Goal: Task Accomplishment & Management: Use online tool/utility

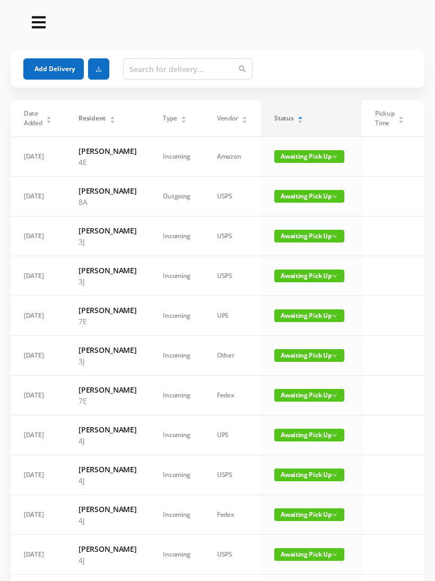
scroll to position [65, 0]
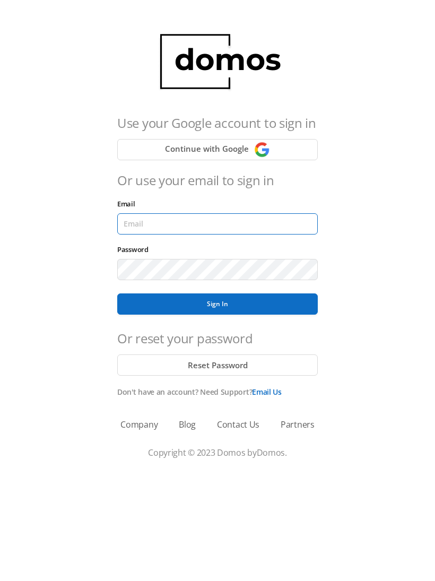
type input "[EMAIL_ADDRESS][DOMAIN_NAME]"
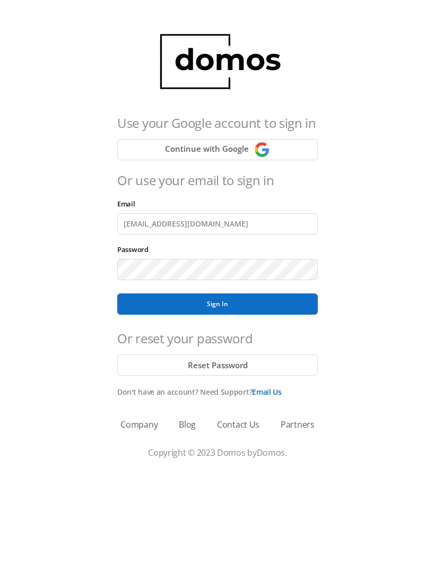
click at [217, 304] on button "Sign In" at bounding box center [217, 303] width 200 height 21
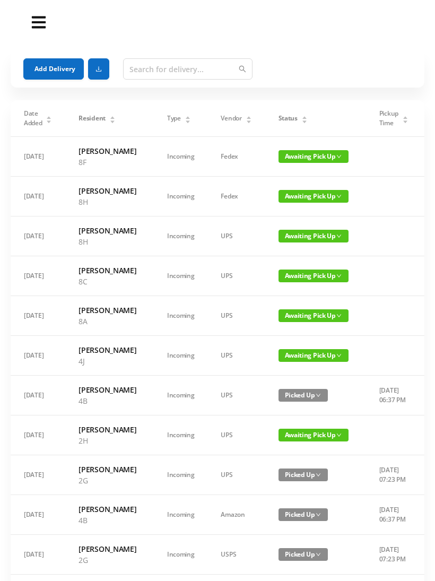
click at [39, 66] on button "Add Delivery" at bounding box center [53, 68] width 60 height 21
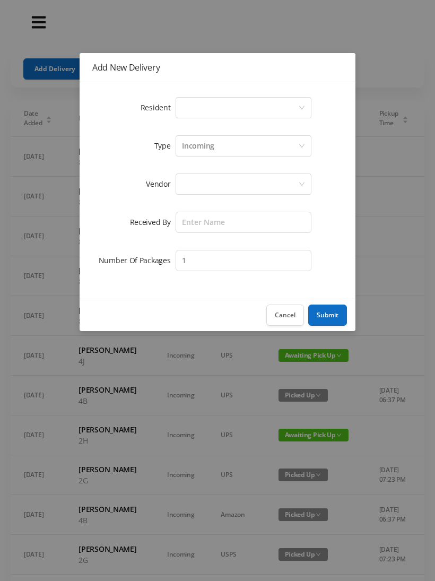
click at [303, 111] on icon "icon: down" at bounding box center [302, 107] width 6 height 7
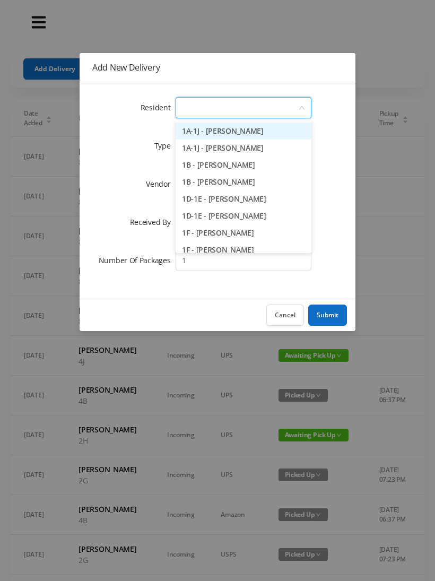
click at [250, 202] on li "1D-1E - Emmy Jedras" at bounding box center [244, 198] width 136 height 17
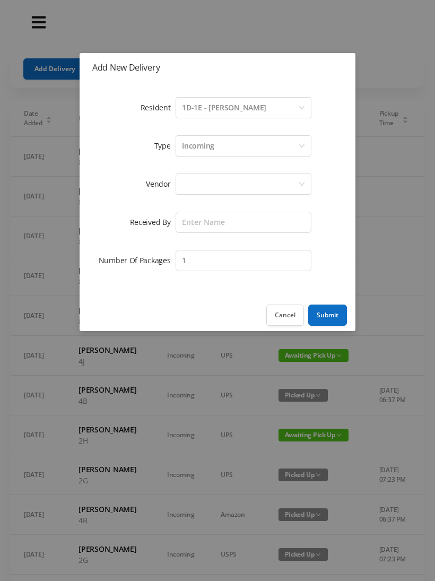
click at [243, 187] on div at bounding box center [240, 184] width 116 height 20
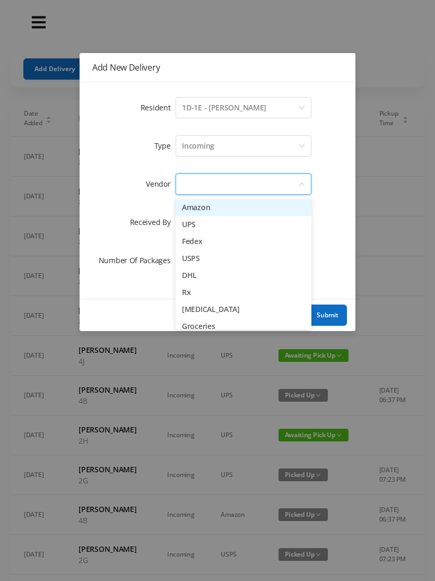
click at [221, 208] on li "Amazon" at bounding box center [244, 207] width 136 height 17
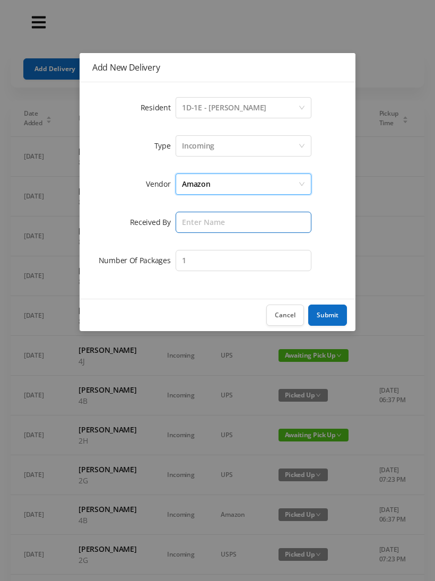
click at [246, 229] on input "text" at bounding box center [244, 222] width 136 height 21
type input "Victor"
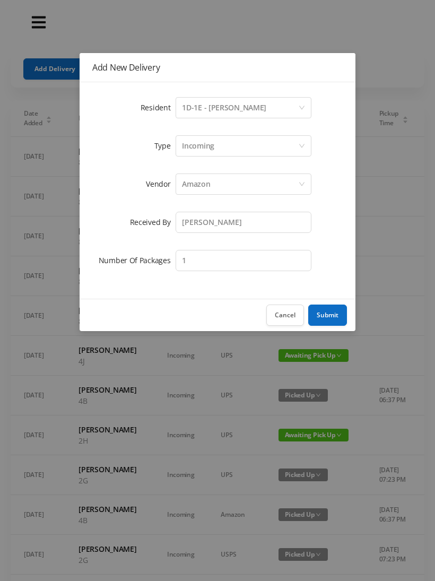
click at [328, 309] on button "Submit" at bounding box center [327, 314] width 39 height 21
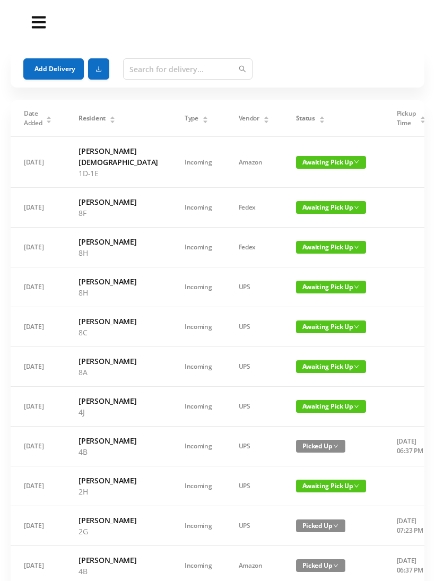
click at [47, 67] on button "Add Delivery" at bounding box center [53, 68] width 60 height 21
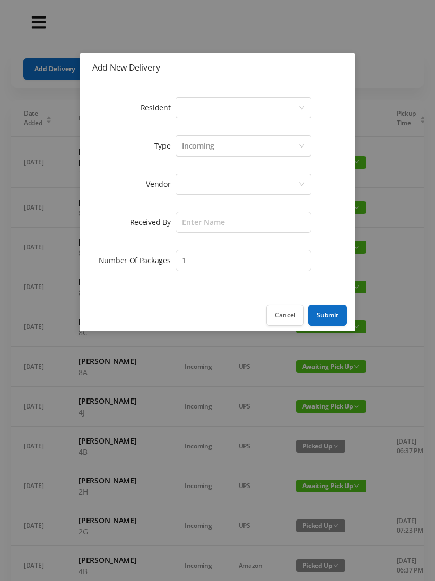
click at [296, 101] on div "Select a person" at bounding box center [240, 108] width 116 height 20
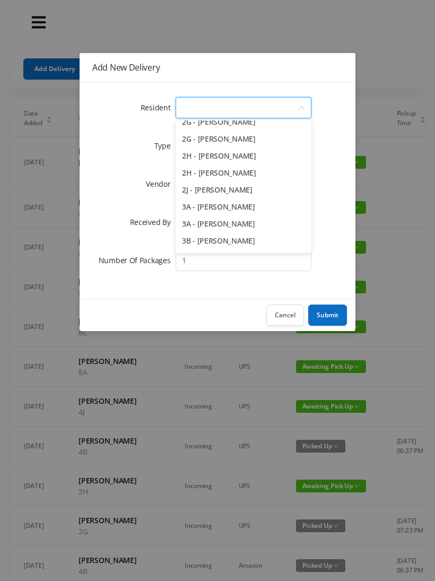
scroll to position [349, 0]
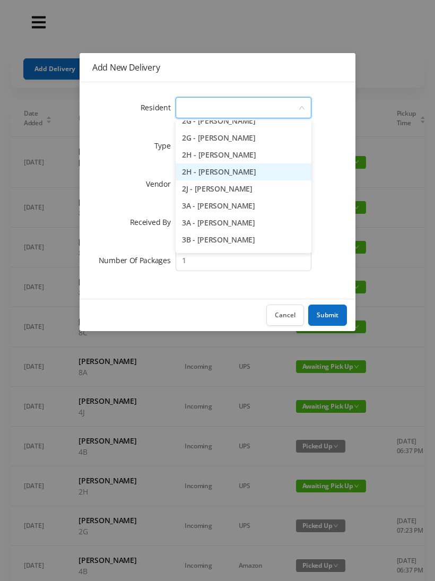
click at [250, 177] on li "2H - Lorraine Singleton" at bounding box center [244, 171] width 136 height 17
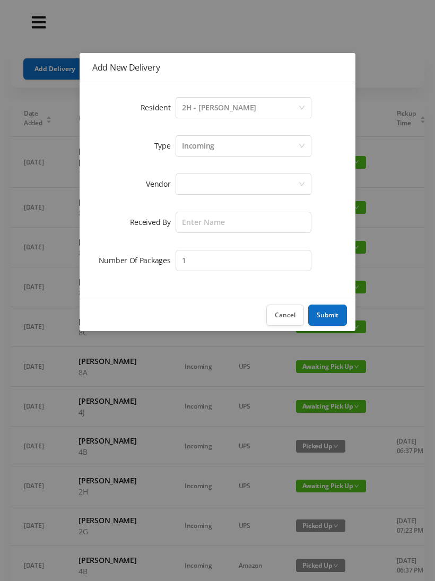
click at [260, 186] on div at bounding box center [240, 184] width 116 height 20
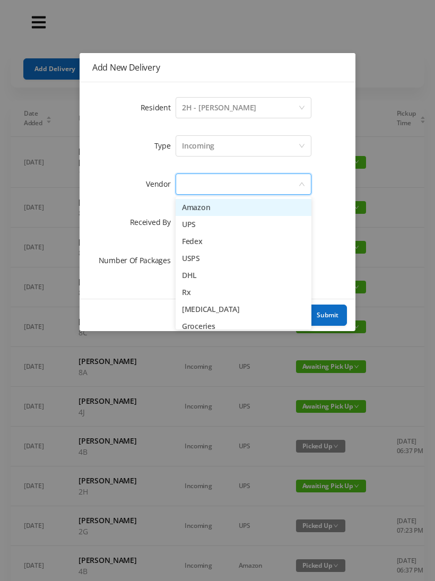
click at [225, 211] on li "Amazon" at bounding box center [244, 207] width 136 height 17
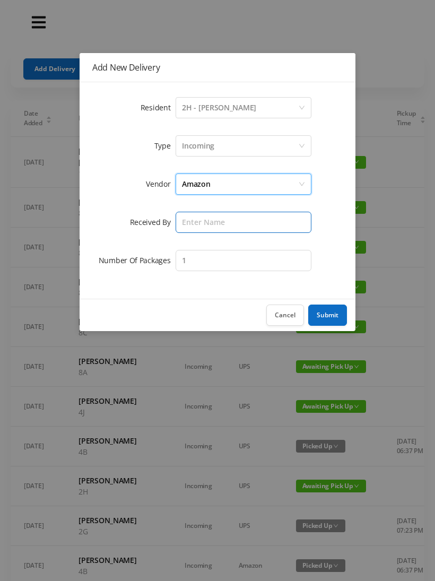
click at [252, 222] on input "text" at bounding box center [244, 222] width 136 height 21
type input "Victor"
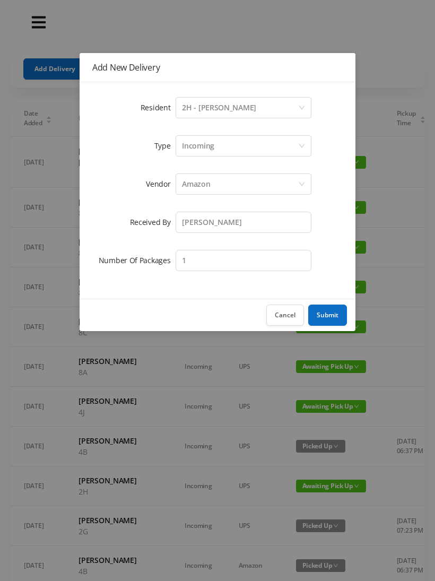
click at [323, 317] on button "Submit" at bounding box center [327, 314] width 39 height 21
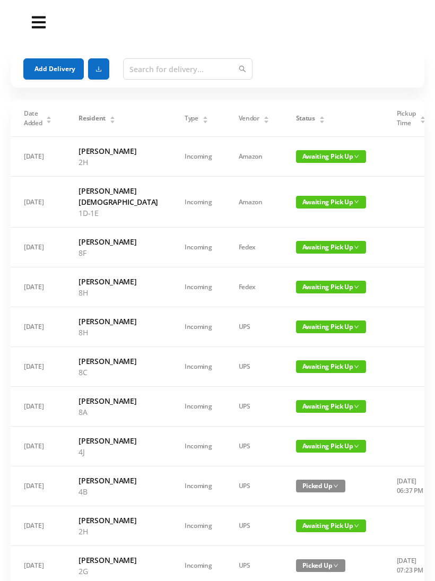
click at [43, 60] on button "Add Delivery" at bounding box center [53, 68] width 60 height 21
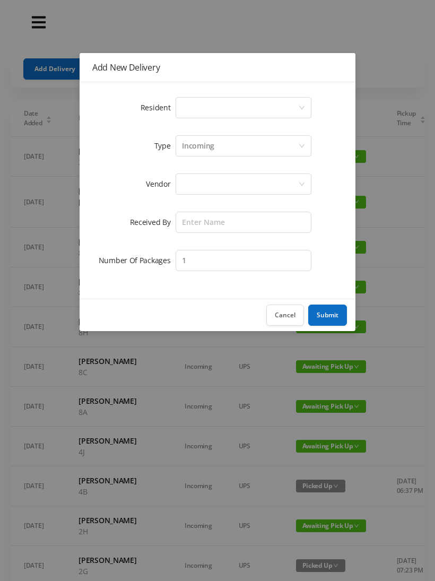
click at [295, 105] on div "Select a person" at bounding box center [240, 108] width 116 height 20
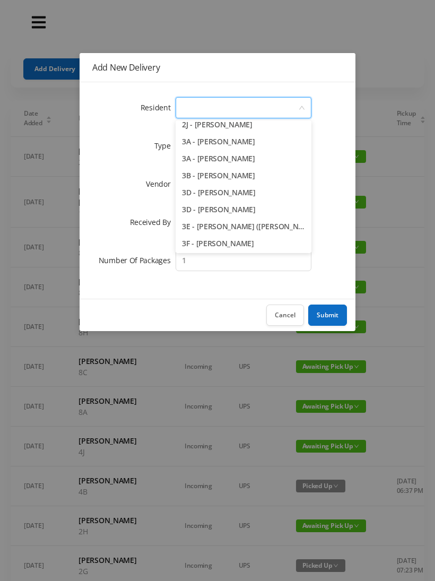
scroll to position [423, 0]
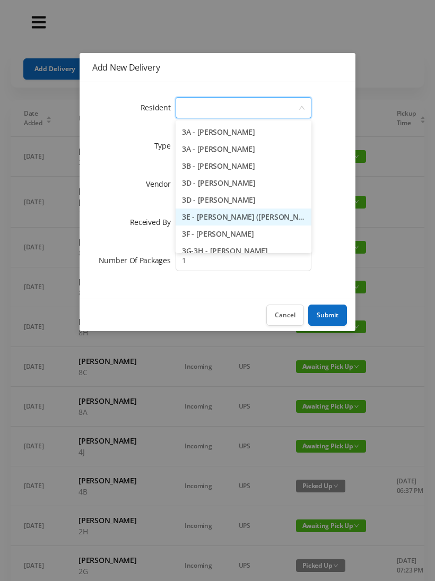
click at [258, 220] on li "3E - Maryellen (Ellen) Fenton" at bounding box center [244, 216] width 136 height 17
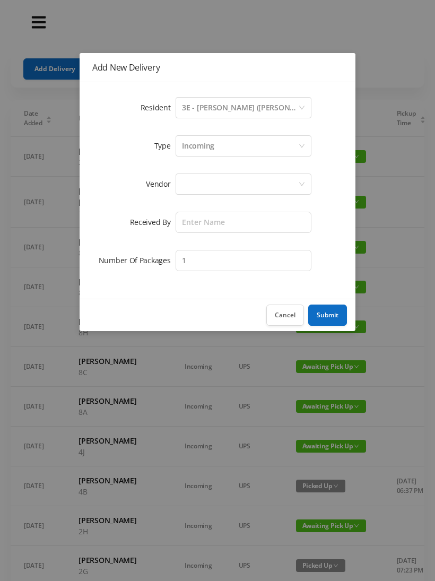
click at [257, 190] on div at bounding box center [240, 184] width 116 height 20
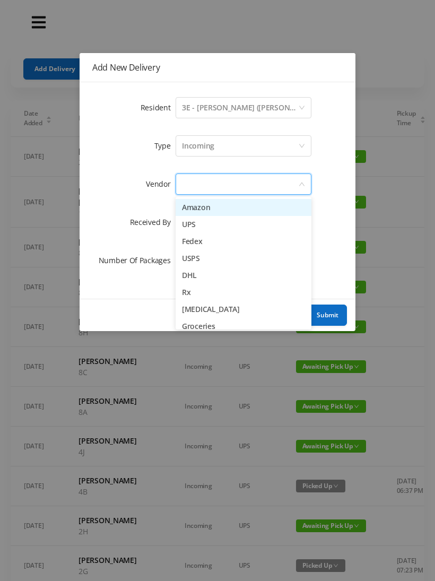
click at [217, 211] on li "Amazon" at bounding box center [244, 207] width 136 height 17
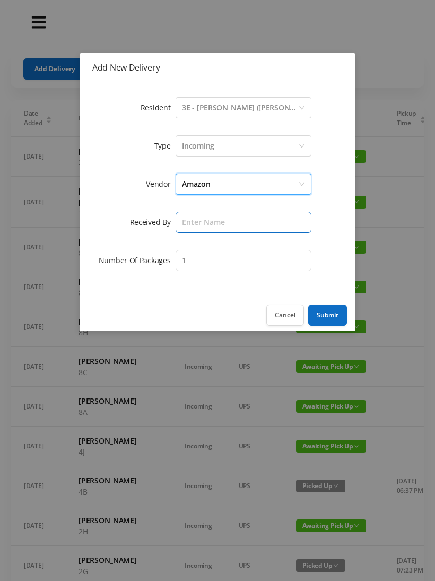
click at [260, 223] on input "text" at bounding box center [244, 222] width 136 height 21
type input "Victor"
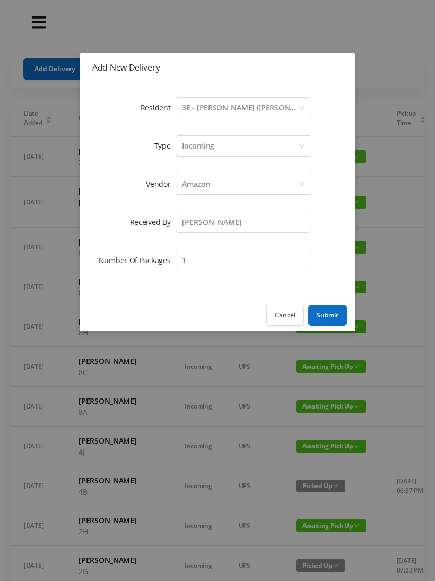
click at [330, 311] on button "Submit" at bounding box center [327, 314] width 39 height 21
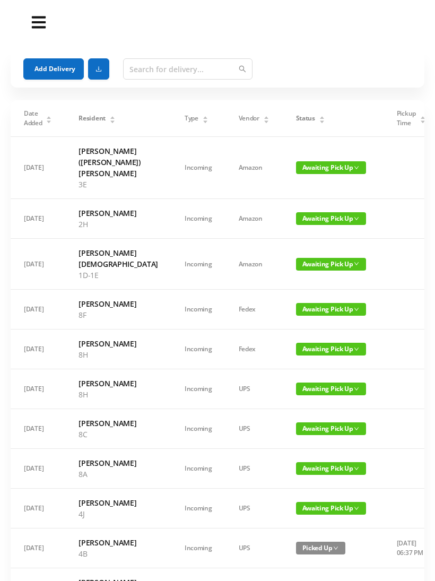
click at [52, 66] on button "Add Delivery" at bounding box center [53, 68] width 60 height 21
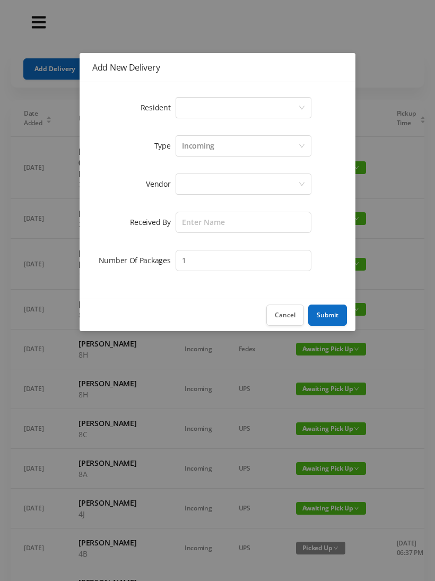
click at [302, 101] on div "Select a person" at bounding box center [244, 107] width 136 height 21
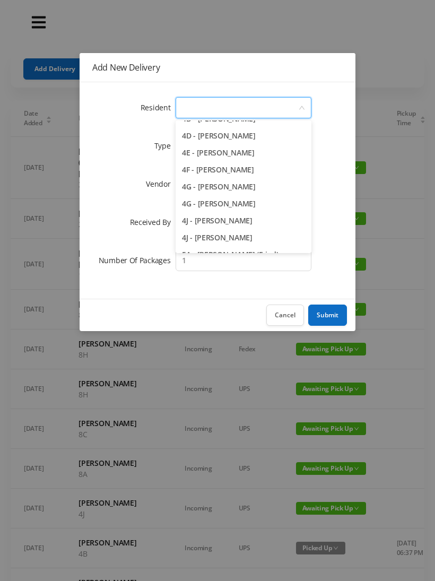
scroll to position [707, 0]
click at [248, 169] on li "4F - Rebecca Gildiner" at bounding box center [244, 170] width 136 height 17
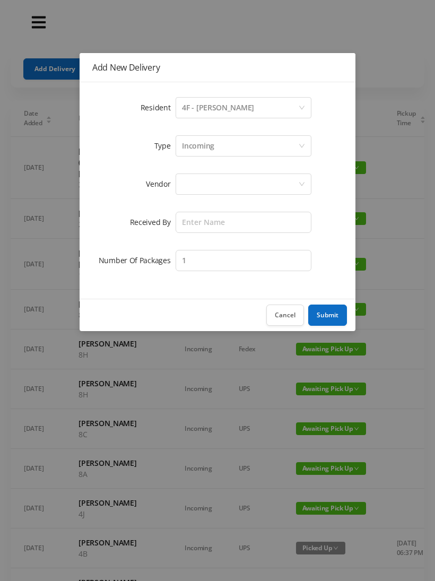
click at [274, 174] on div at bounding box center [240, 184] width 116 height 20
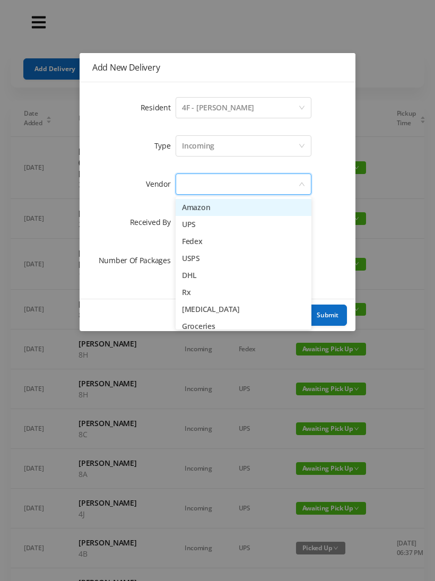
click at [227, 211] on li "Amazon" at bounding box center [244, 207] width 136 height 17
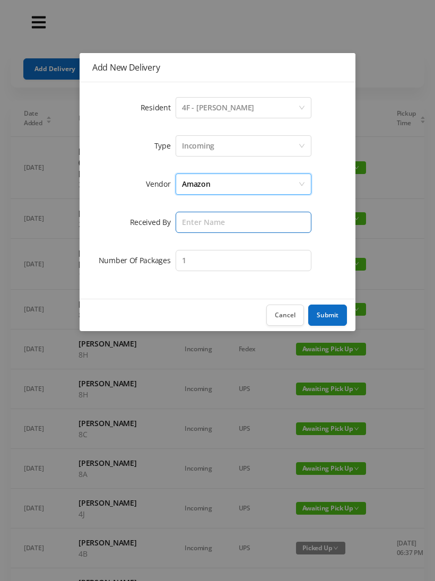
click at [252, 219] on input "text" at bounding box center [244, 222] width 136 height 21
type input "Victor"
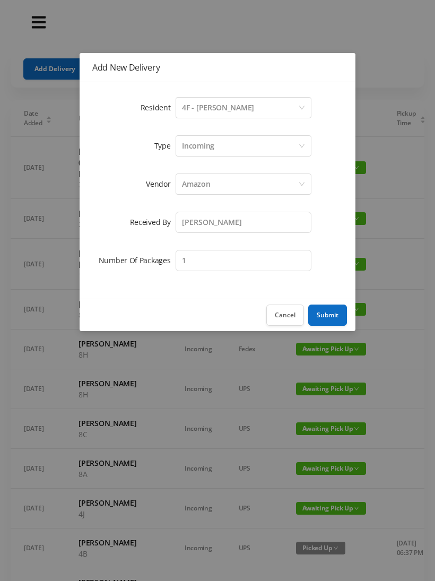
click at [319, 317] on button "Submit" at bounding box center [327, 314] width 39 height 21
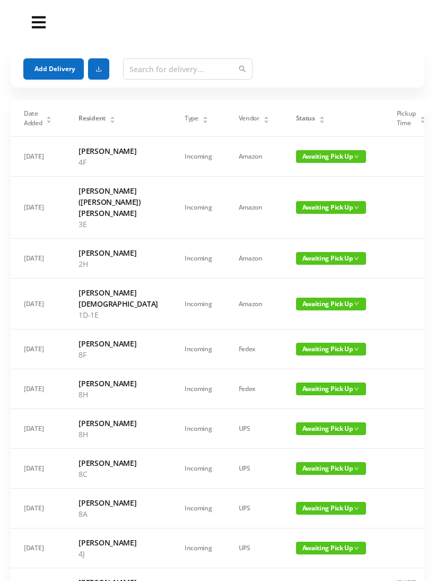
click at [38, 66] on button "Add Delivery" at bounding box center [53, 68] width 60 height 21
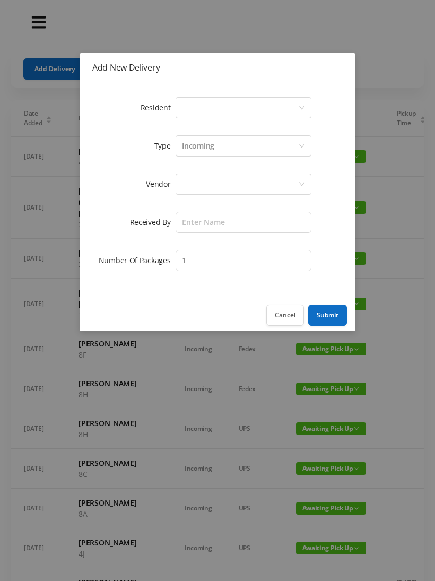
click at [299, 107] on icon "icon: down" at bounding box center [302, 107] width 6 height 6
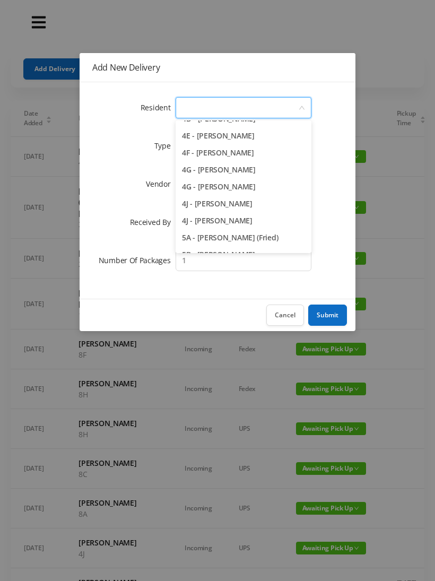
scroll to position [727, 0]
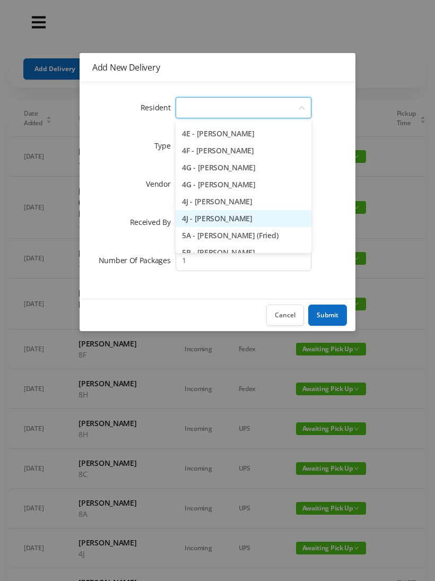
click at [248, 218] on li "4J - Lia Inoapimentel" at bounding box center [244, 218] width 136 height 17
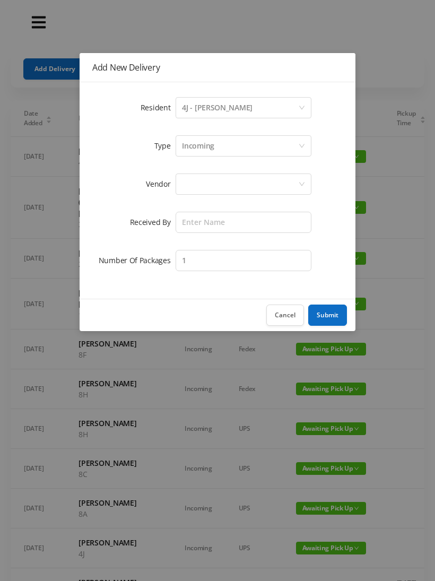
click at [246, 181] on div at bounding box center [240, 184] width 116 height 20
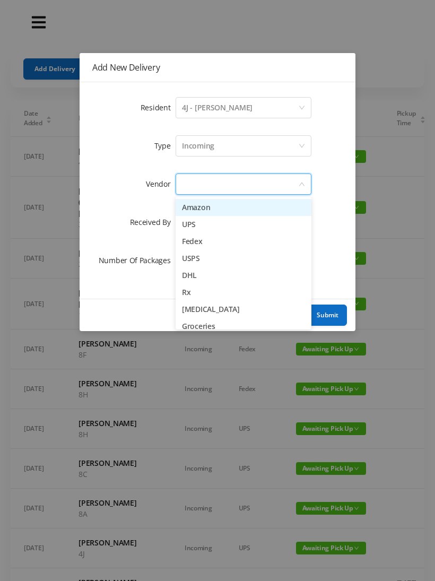
click at [218, 211] on li "Amazon" at bounding box center [244, 207] width 136 height 17
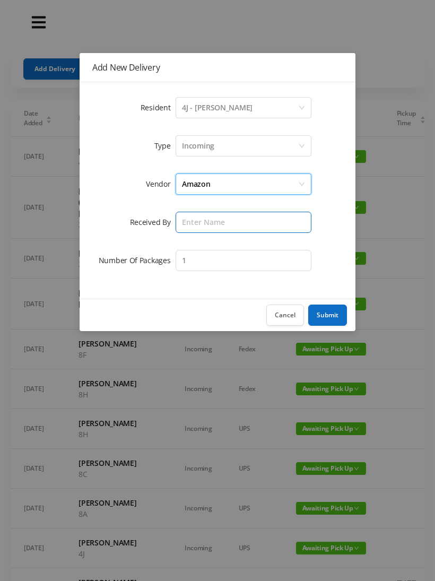
click at [249, 222] on input "text" at bounding box center [244, 222] width 136 height 21
type input "Victor"
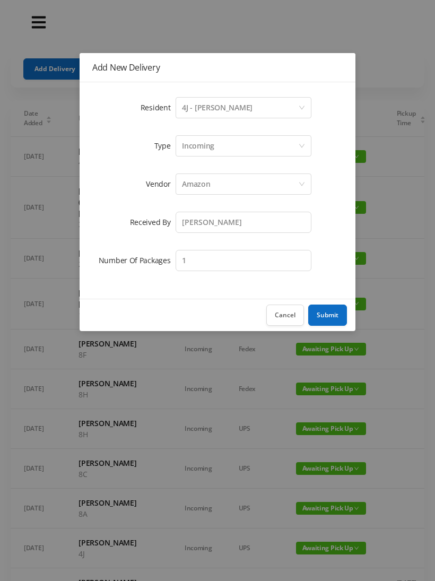
click at [330, 314] on button "Submit" at bounding box center [327, 314] width 39 height 21
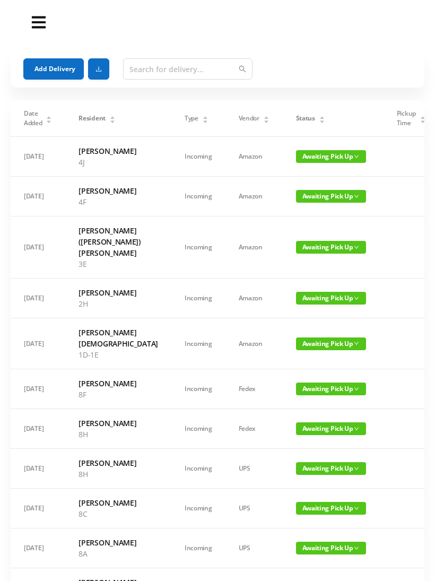
click at [52, 65] on button "Add Delivery" at bounding box center [53, 68] width 60 height 21
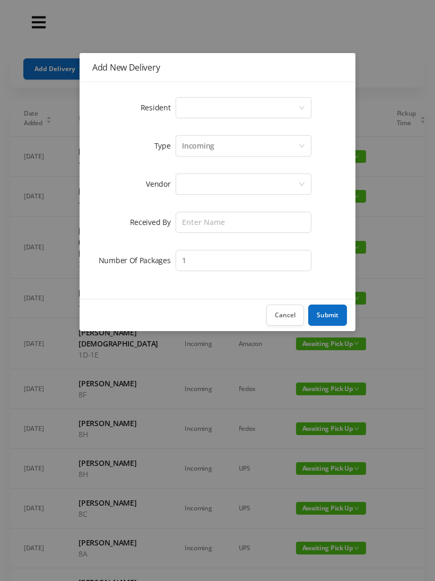
click at [303, 106] on icon "icon: down" at bounding box center [302, 107] width 6 height 6
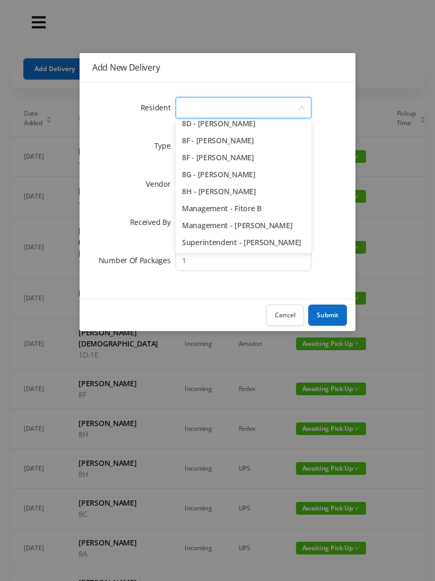
scroll to position [1501, 0]
click at [238, 192] on li "8H - Gloria Johnson" at bounding box center [244, 191] width 136 height 17
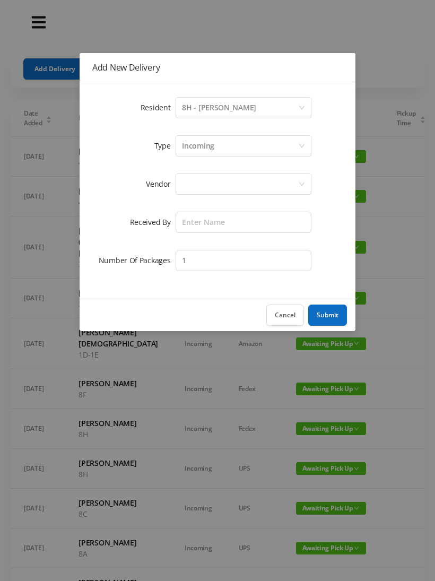
click at [257, 183] on div at bounding box center [240, 184] width 116 height 20
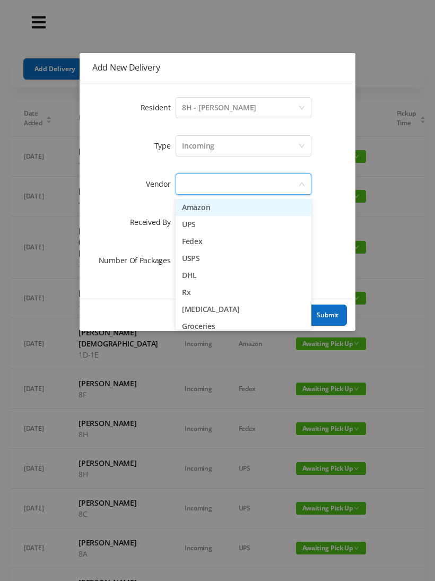
click at [220, 208] on li "Amazon" at bounding box center [244, 207] width 136 height 17
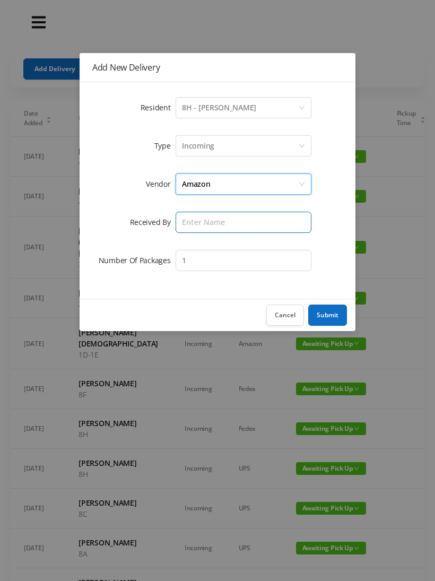
click at [251, 225] on input "text" at bounding box center [244, 222] width 136 height 21
type input "Victor"
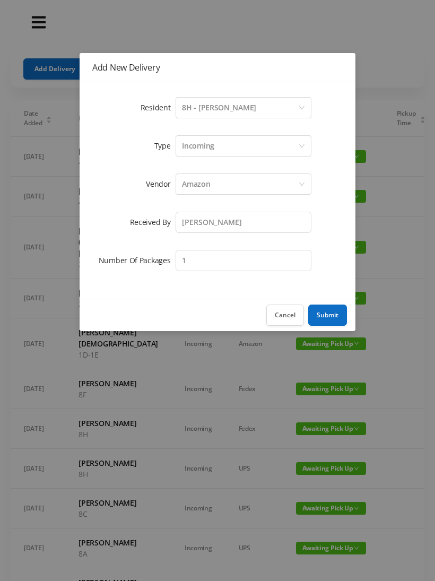
click at [326, 317] on button "Submit" at bounding box center [327, 314] width 39 height 21
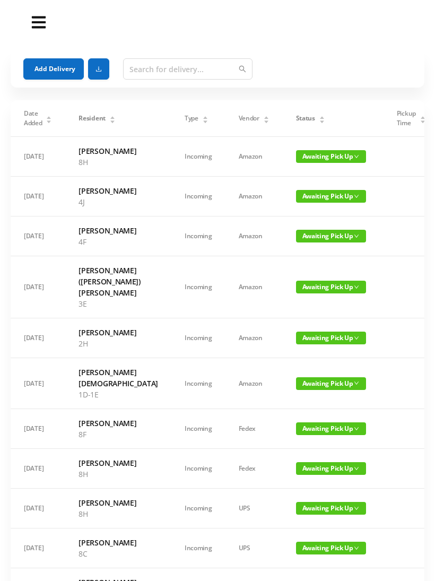
click at [310, 203] on span "Awaiting Pick Up" at bounding box center [331, 196] width 70 height 13
click at [299, 255] on link "Picked Up" at bounding box center [302, 250] width 69 height 17
click at [309, 121] on div "Status" at bounding box center [310, 118] width 29 height 10
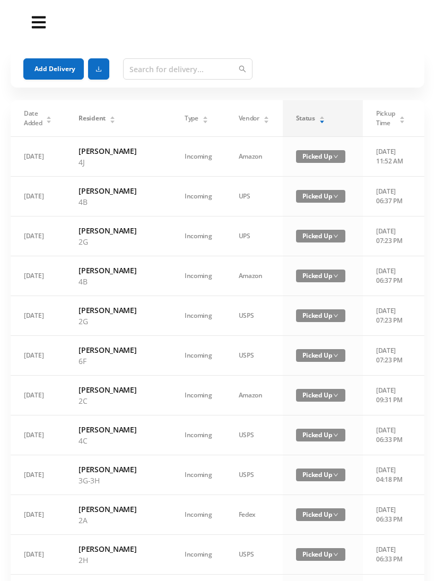
click at [302, 116] on div "Status" at bounding box center [310, 118] width 29 height 10
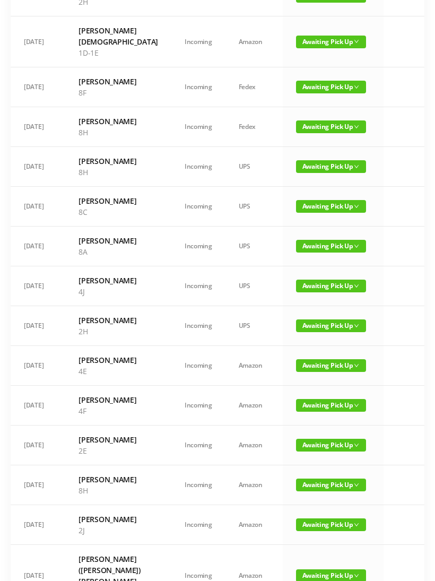
scroll to position [300, 0]
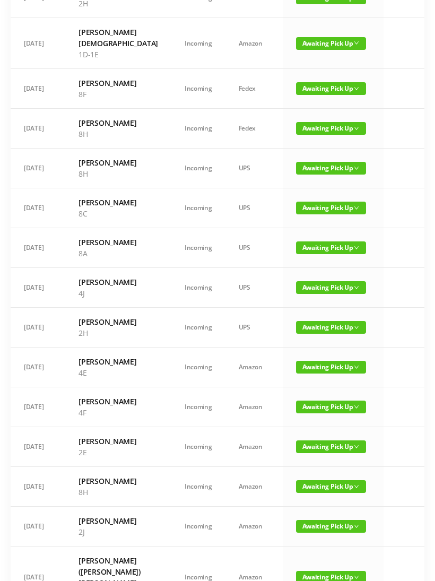
click at [315, 294] on span "Awaiting Pick Up" at bounding box center [331, 287] width 70 height 13
click at [302, 405] on link "Picked Up" at bounding box center [302, 408] width 69 height 17
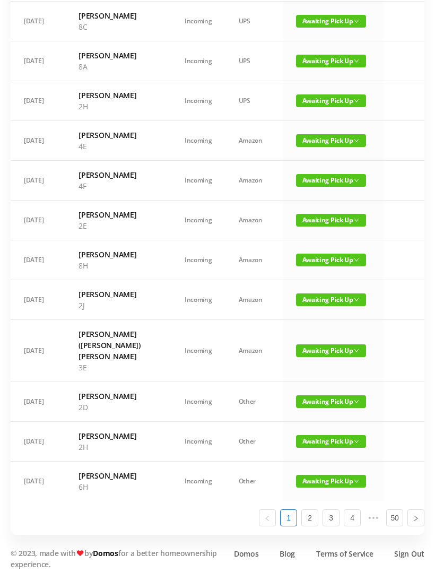
scroll to position [656, 0]
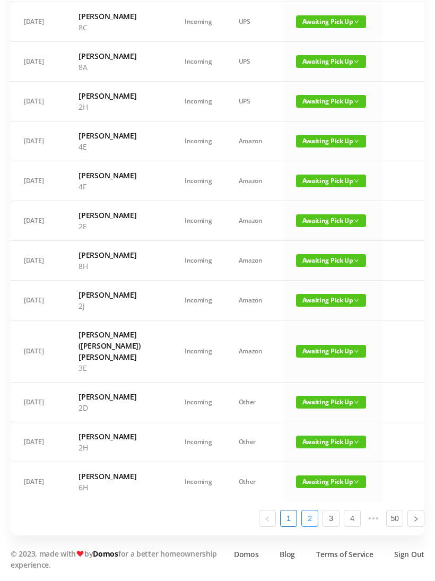
click at [310, 526] on link "2" at bounding box center [310, 518] width 16 height 16
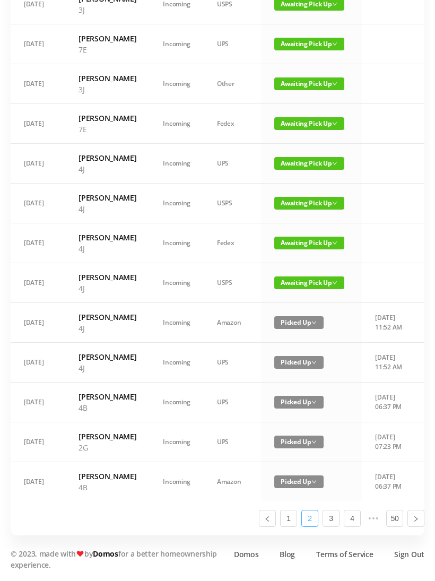
scroll to position [590, 0]
click at [319, 276] on span "Awaiting Pick Up" at bounding box center [309, 282] width 70 height 13
click at [297, 451] on link "Picked Up" at bounding box center [302, 459] width 69 height 17
click at [305, 236] on span "Awaiting Pick Up" at bounding box center [309, 242] width 70 height 13
click at [296, 400] on link "Picked Up" at bounding box center [302, 408] width 69 height 17
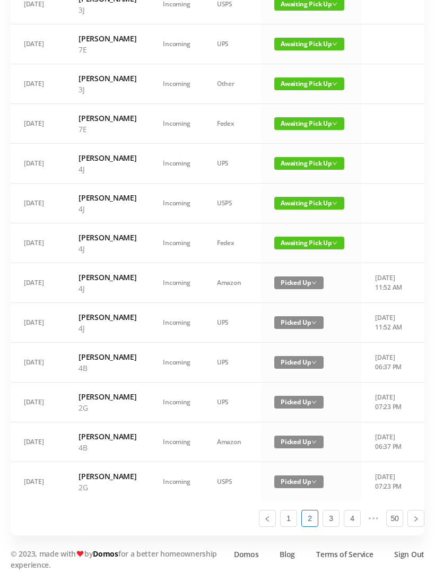
scroll to position [579, 0]
click at [312, 197] on span "Awaiting Pick Up" at bounding box center [309, 203] width 70 height 13
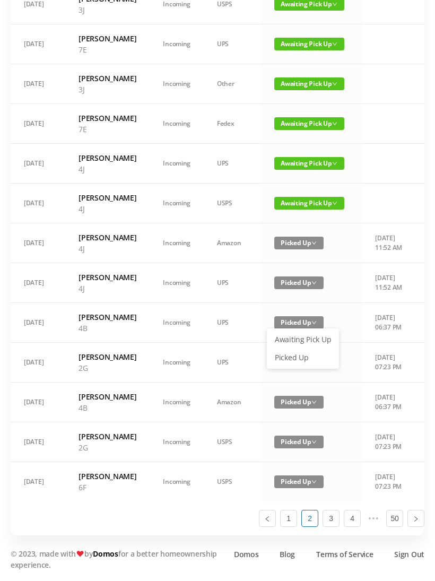
click at [301, 349] on link "Picked Up" at bounding box center [302, 357] width 69 height 17
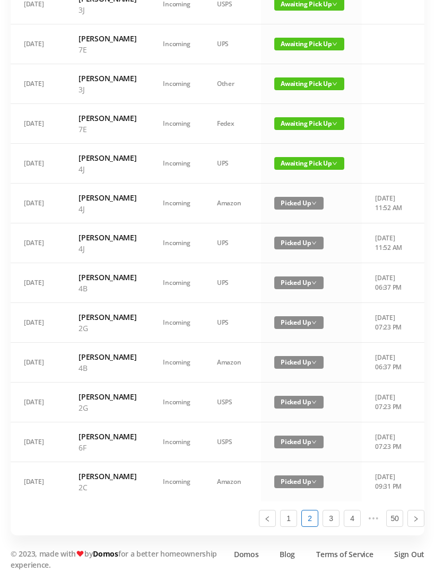
click at [303, 157] on span "Awaiting Pick Up" at bounding box center [309, 163] width 70 height 13
click at [295, 298] on link "Picked Up" at bounding box center [302, 306] width 69 height 17
click at [285, 526] on link "1" at bounding box center [289, 518] width 16 height 16
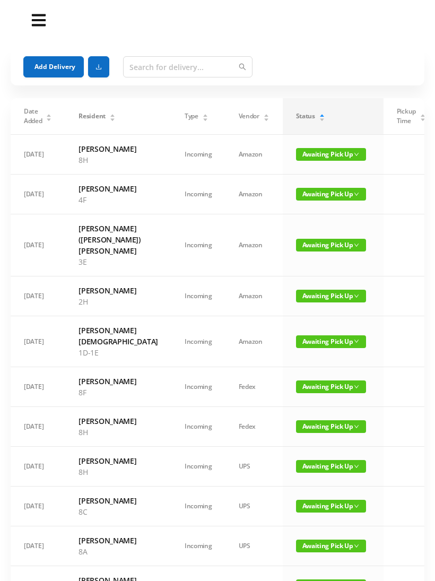
scroll to position [2, 0]
